Goal: Navigation & Orientation: Find specific page/section

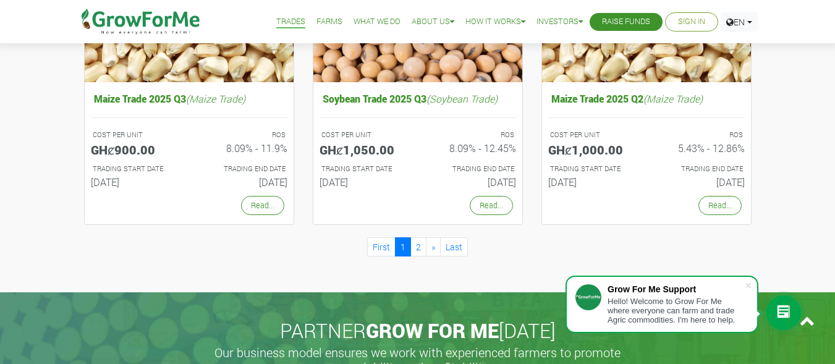
scroll to position [1237, 0]
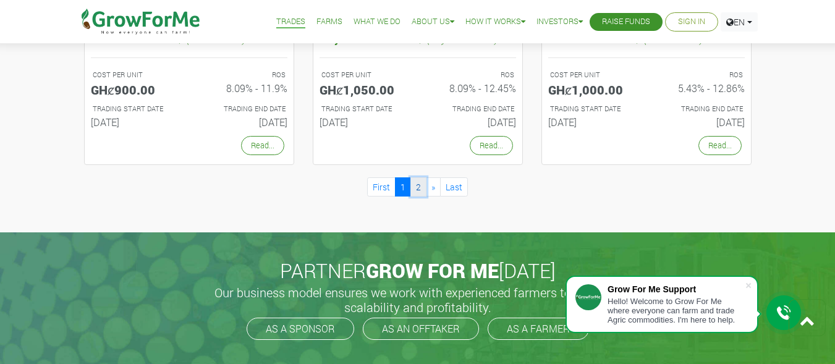
click at [415, 183] on link "2" at bounding box center [419, 186] width 16 height 19
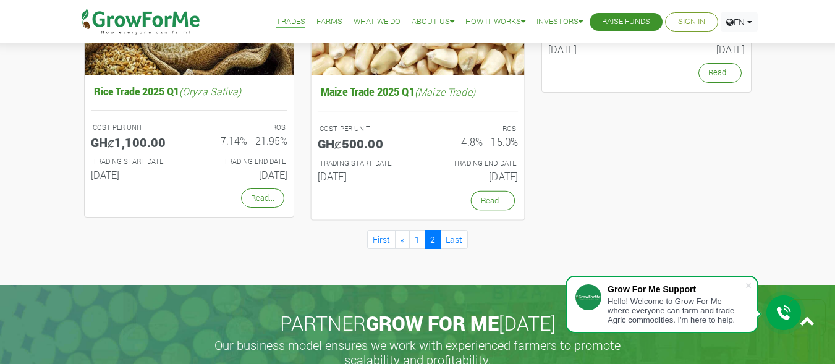
scroll to position [866, 0]
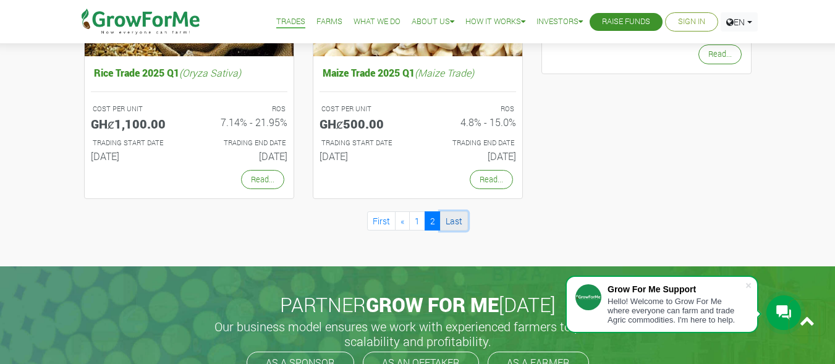
click at [453, 221] on link "Last" at bounding box center [454, 220] width 28 height 19
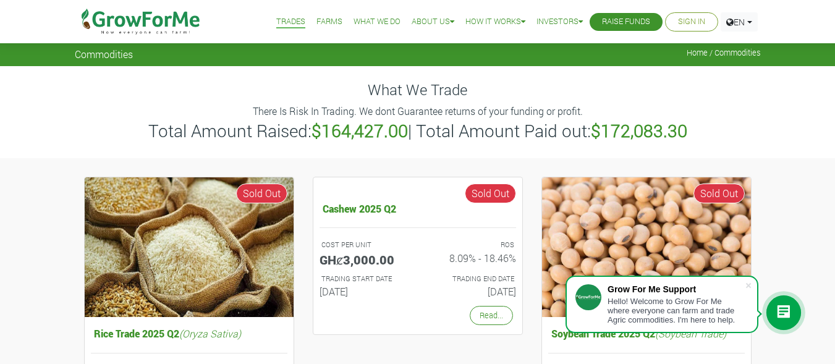
drag, startPoint x: 331, startPoint y: 27, endPoint x: 322, endPoint y: 13, distance: 16.5
click at [326, 18] on li "Farms" at bounding box center [329, 22] width 35 height 44
click at [322, 13] on li "Farms" at bounding box center [329, 22] width 35 height 44
click at [325, 19] on link "Farms" at bounding box center [330, 21] width 26 height 13
